Goal: Task Accomplishment & Management: Manage account settings

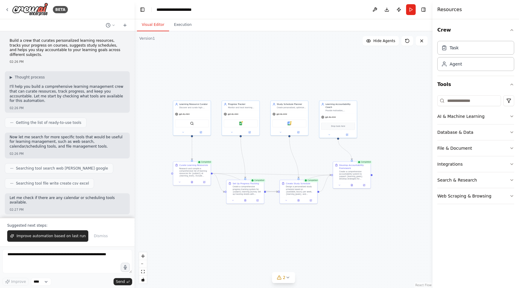
scroll to position [487, 0]
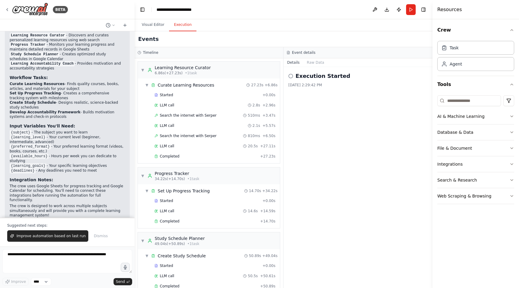
click at [182, 26] on button "Execution" at bounding box center [182, 25] width 27 height 13
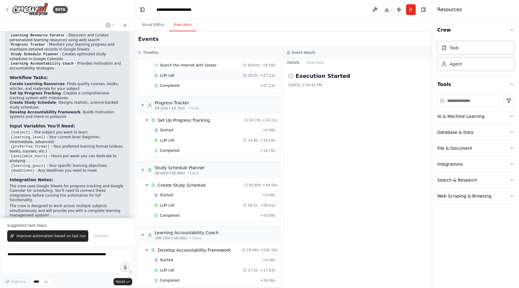
scroll to position [77, 0]
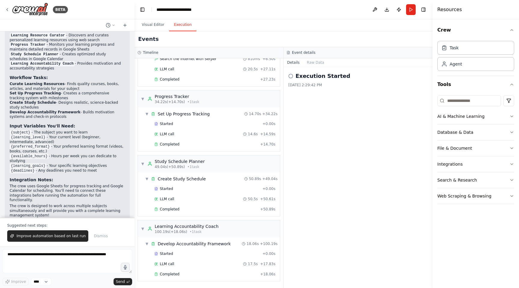
click at [221, 259] on div "Started + 0.00s LLM call 17.5s + 17.83s Completed + 18.06s" at bounding box center [211, 264] width 137 height 31
click at [213, 273] on div "Completed" at bounding box center [205, 273] width 103 height 5
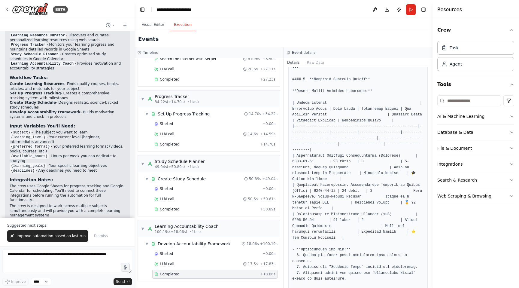
scroll to position [895, 0]
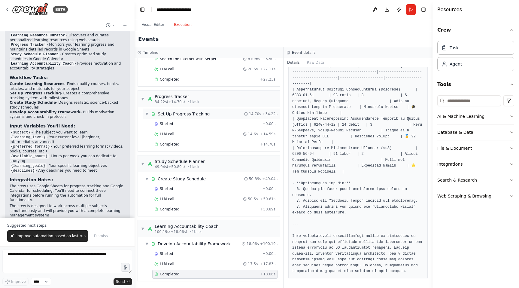
click at [227, 115] on div "▼ Set Up Progress Tracking 14.70s + 34.22s" at bounding box center [211, 113] width 137 height 11
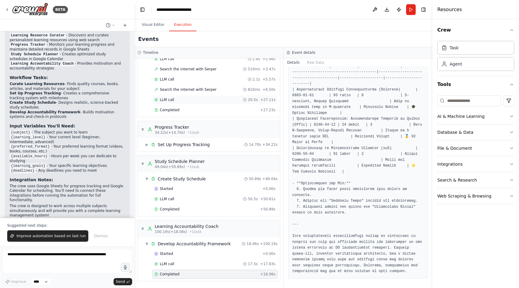
click at [216, 101] on div "LLM call 20.5s + 27.11s" at bounding box center [214, 99] width 121 height 5
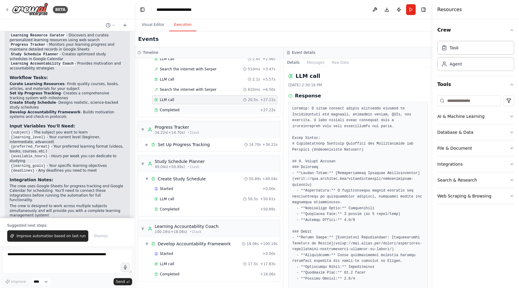
click at [224, 112] on div "Completed" at bounding box center [205, 109] width 103 height 5
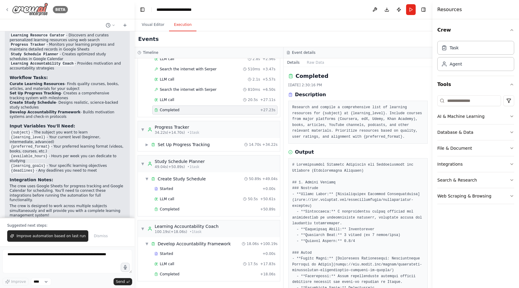
click at [29, 9] on img at bounding box center [30, 10] width 36 height 14
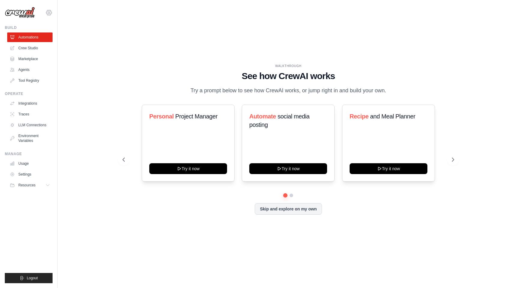
click at [49, 13] on icon at bounding box center [48, 12] width 7 height 7
click at [43, 41] on link "Settings" at bounding box center [49, 40] width 53 height 11
